Goal: Task Accomplishment & Management: Complete application form

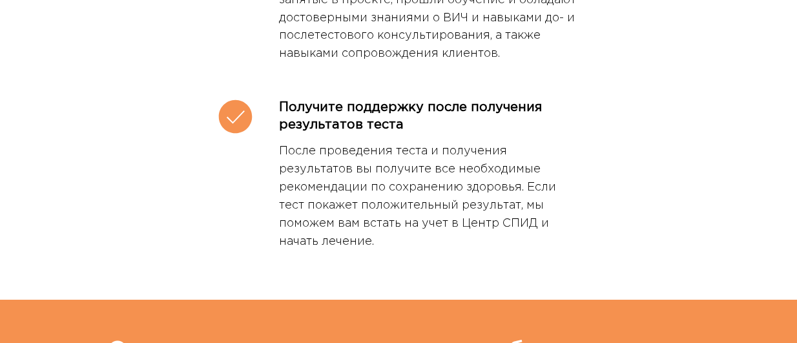
scroll to position [2426, 0]
